Goal: Navigation & Orientation: Find specific page/section

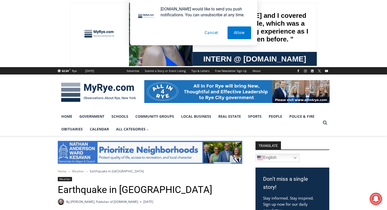
click at [109, 89] on img at bounding box center [98, 92] width 81 height 26
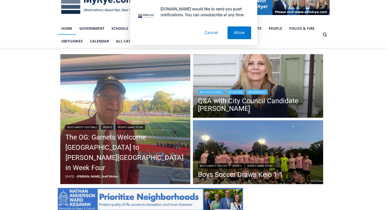
scroll to position [102, 0]
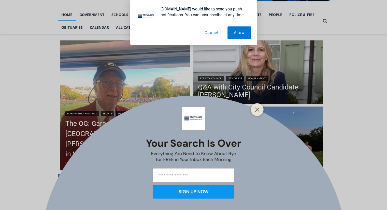
click at [212, 34] on button "Cancel" at bounding box center [211, 32] width 26 height 13
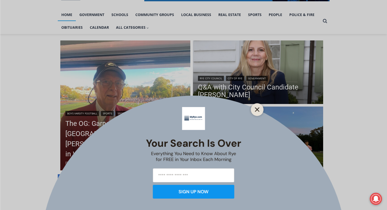
click at [255, 109] on icon "Close" at bounding box center [257, 109] width 5 height 5
